Goal: Task Accomplishment & Management: Manage account settings

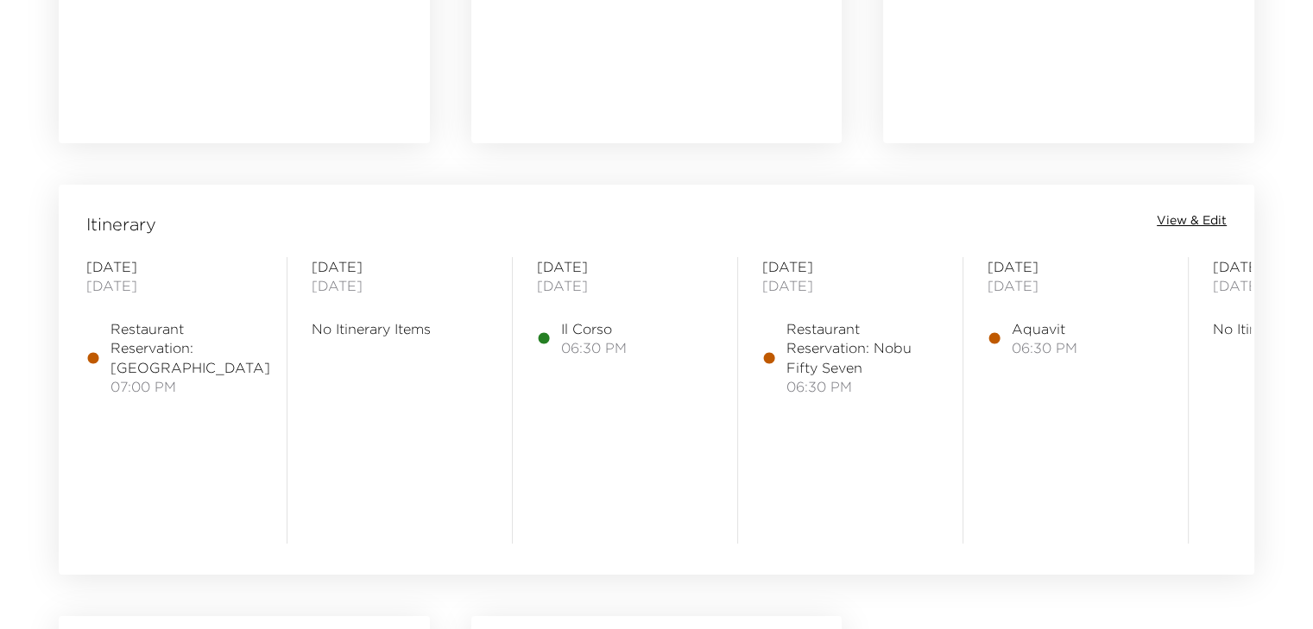
scroll to position [1295, 0]
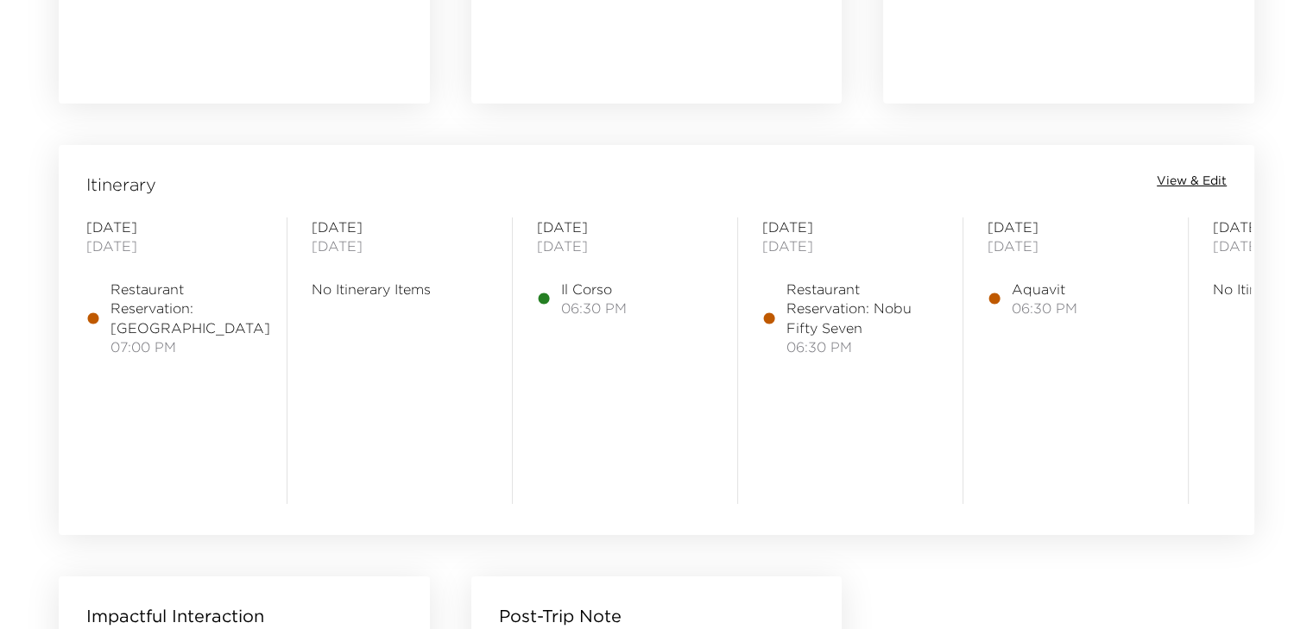
click at [1206, 184] on span "View & Edit" at bounding box center [1191, 181] width 70 height 17
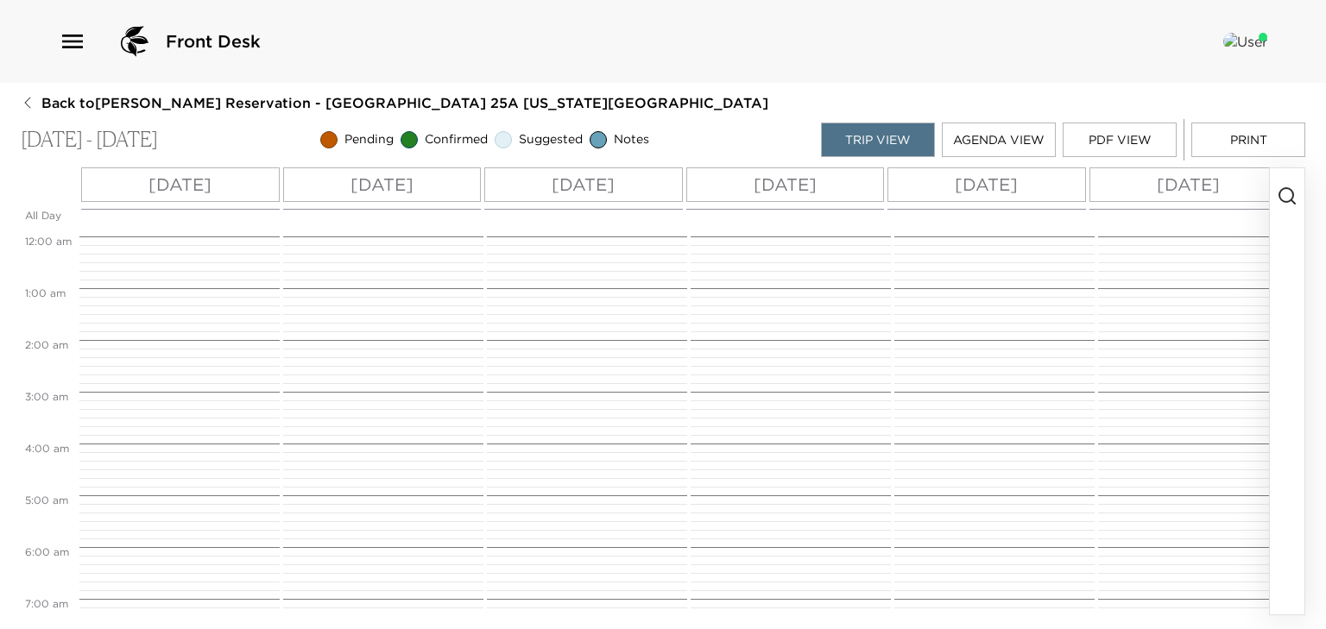
scroll to position [852, 0]
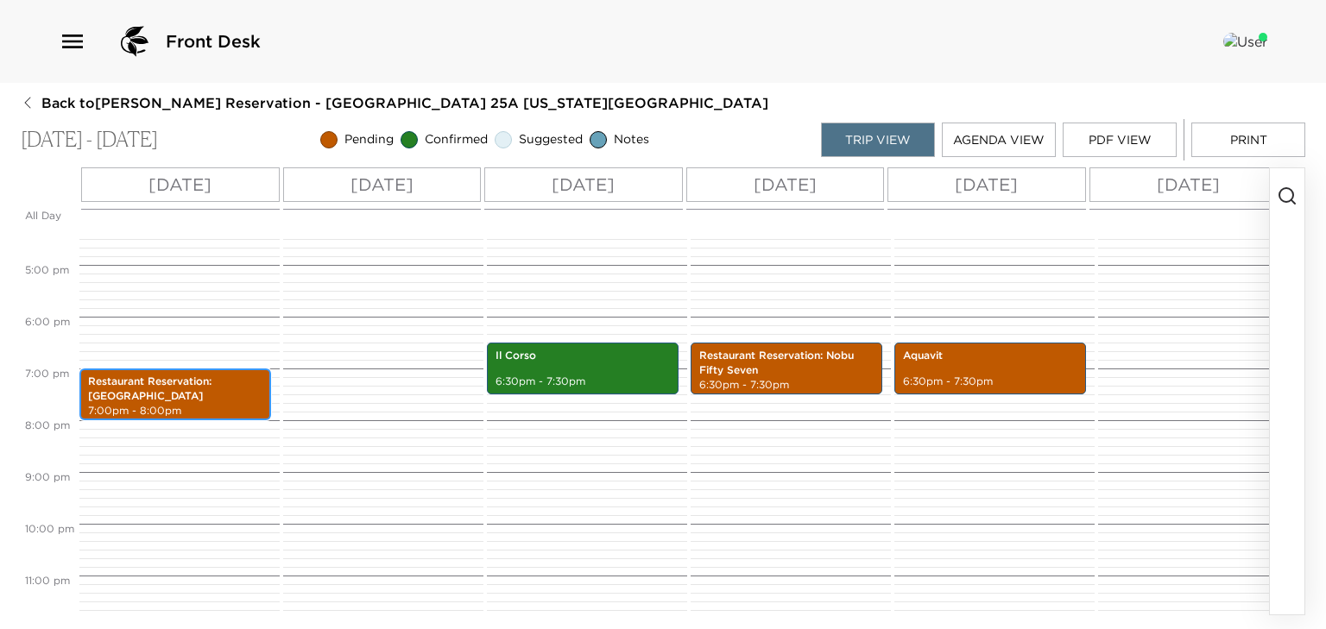
click at [258, 413] on div "Restaurant Reservation: [GEOGRAPHIC_DATA] 7:00pm - 8:00pm" at bounding box center [176, 6] width 195 height 1243
click at [258, 413] on p "7:00pm - 8:00pm" at bounding box center [175, 411] width 174 height 15
click at [236, 411] on p "7:00pm - 8:00pm" at bounding box center [175, 411] width 174 height 15
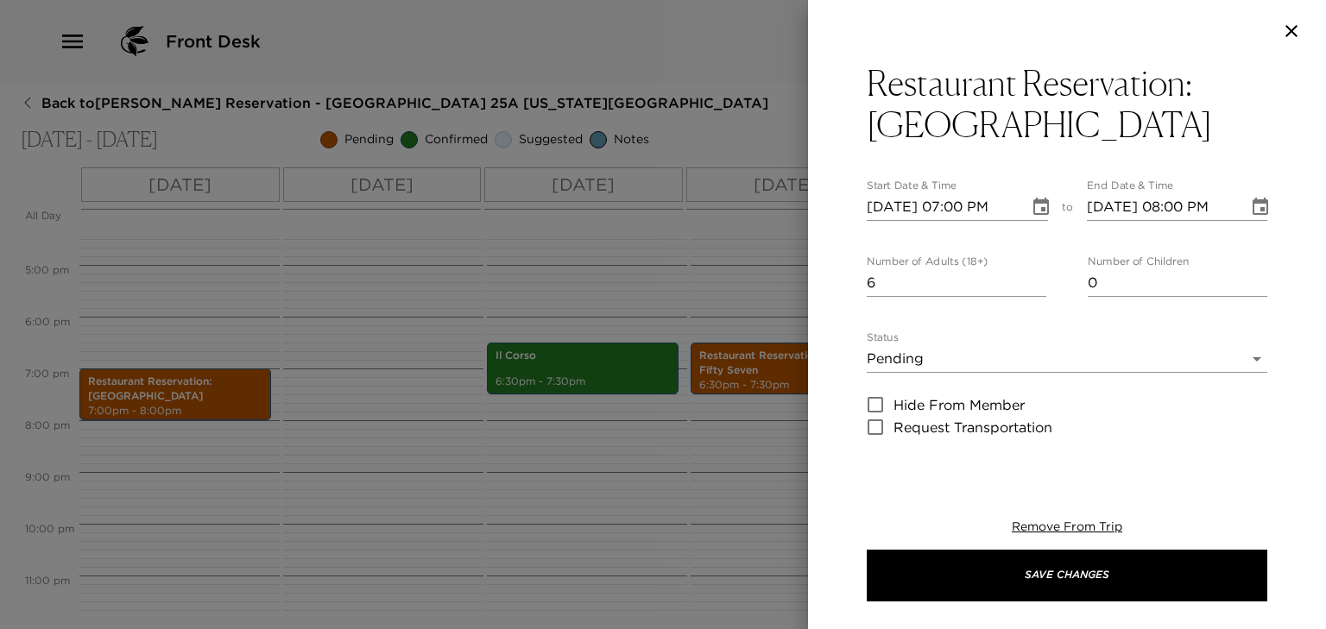
click at [387, 261] on div at bounding box center [663, 314] width 1326 height 629
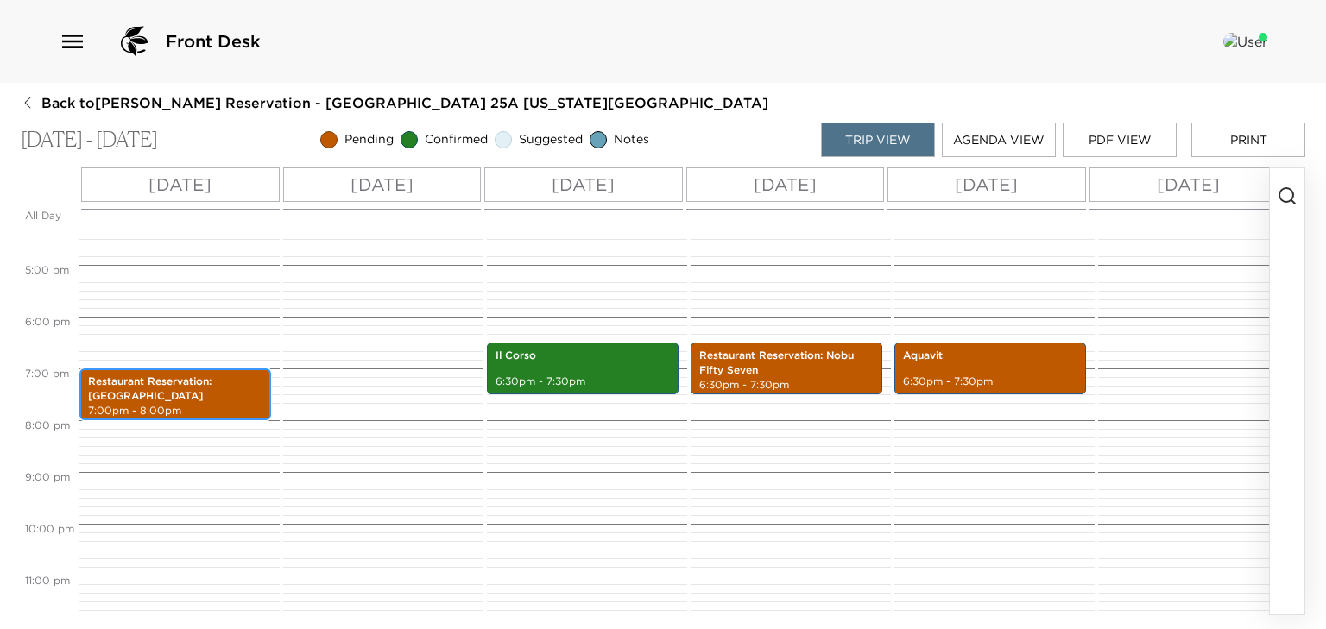
click at [169, 389] on p "Restaurant Reservation: Balthazar" at bounding box center [175, 389] width 174 height 29
click at [163, 394] on p "Restaurant Reservation: Balthazar" at bounding box center [175, 389] width 174 height 29
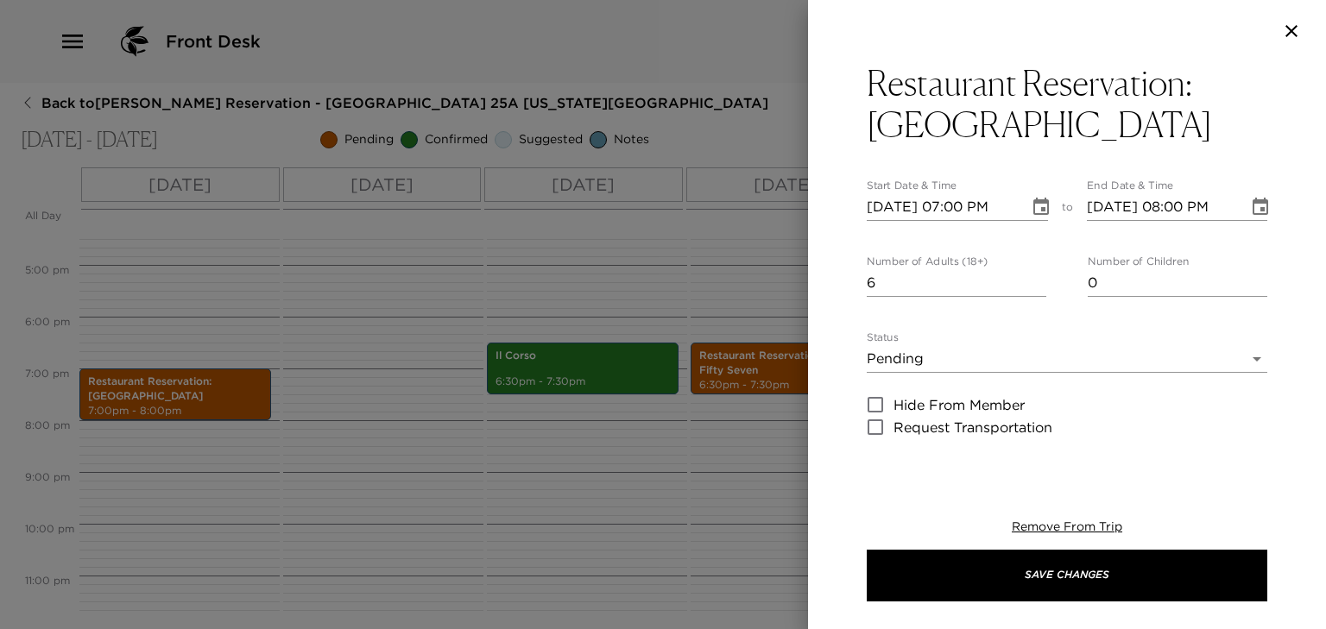
click at [967, 208] on input "10/30/2025 07:00 PM" at bounding box center [941, 207] width 150 height 28
type input "10/30/2025 08:00 PM"
drag, startPoint x: 1169, startPoint y: 206, endPoint x: 1185, endPoint y: 215, distance: 17.8
click at [1170, 206] on input "10/30/2025 08:00 PM" at bounding box center [1162, 207] width 150 height 28
type input "10/30/2025 09:00 PM"
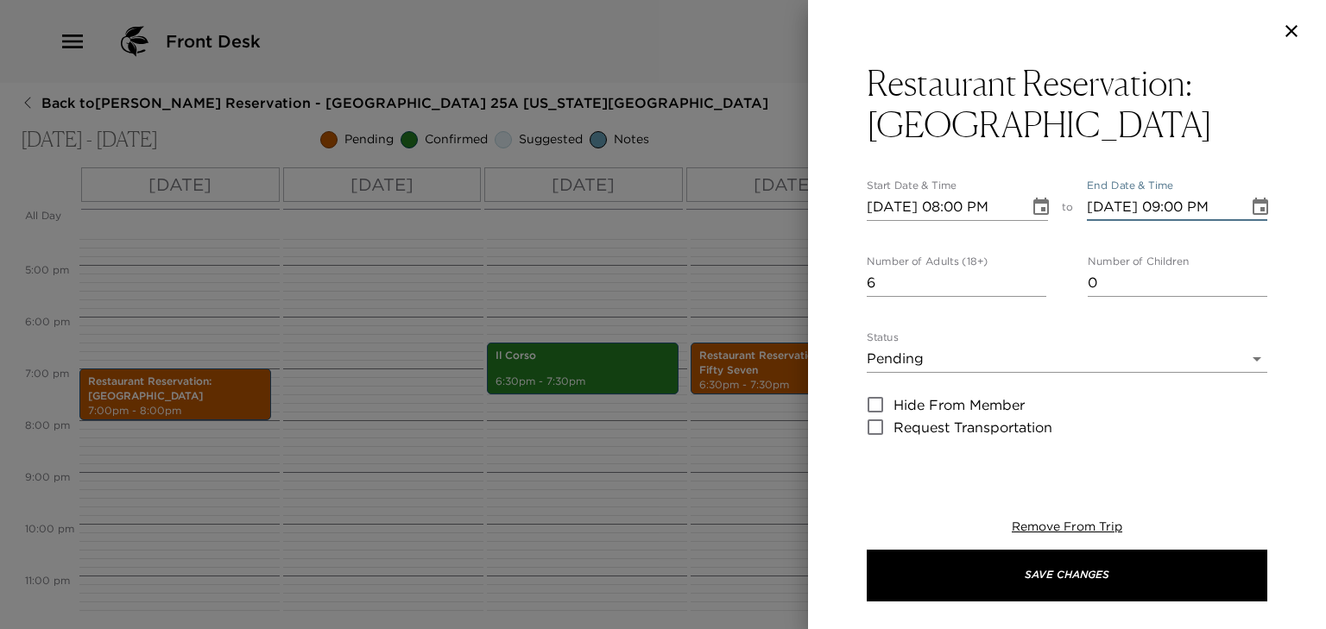
click at [932, 350] on body "Front Desk Back to Mark Pringle Reservation - Park Avenue Place 25A New York - …" at bounding box center [663, 314] width 1326 height 629
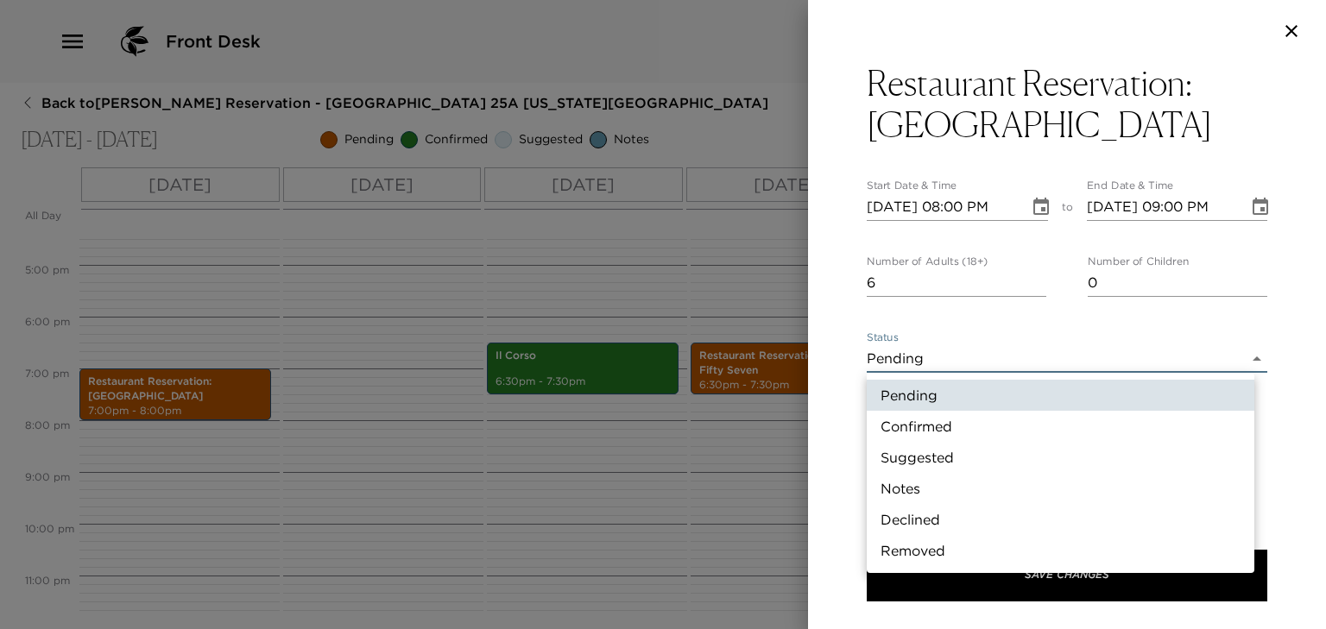
click at [938, 430] on li "Confirmed" at bounding box center [1059, 426] width 387 height 31
type input "Confirmed"
type textarea "Your reservation has been confirmed."
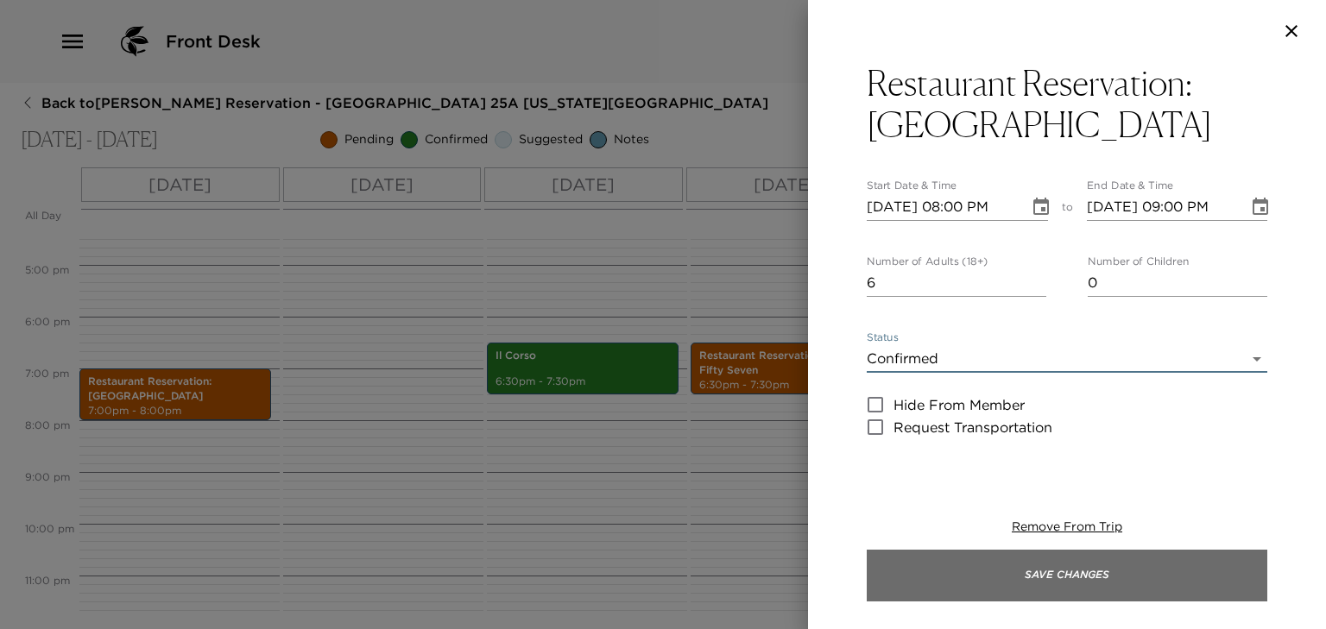
click at [936, 581] on button "Save Changes" at bounding box center [1066, 576] width 400 height 52
